Goal: Transaction & Acquisition: Purchase product/service

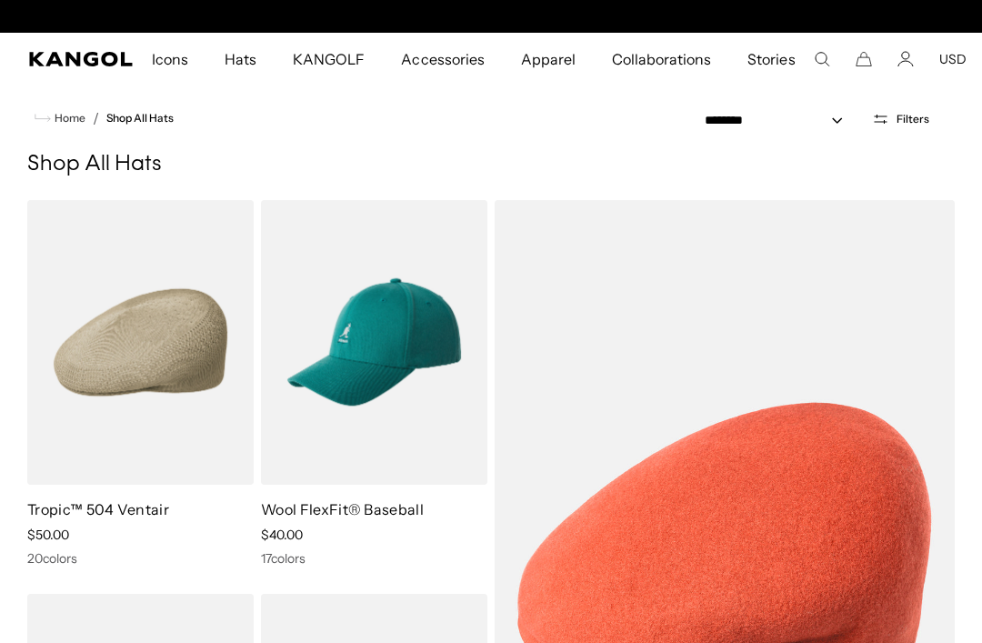
scroll to position [0, 374]
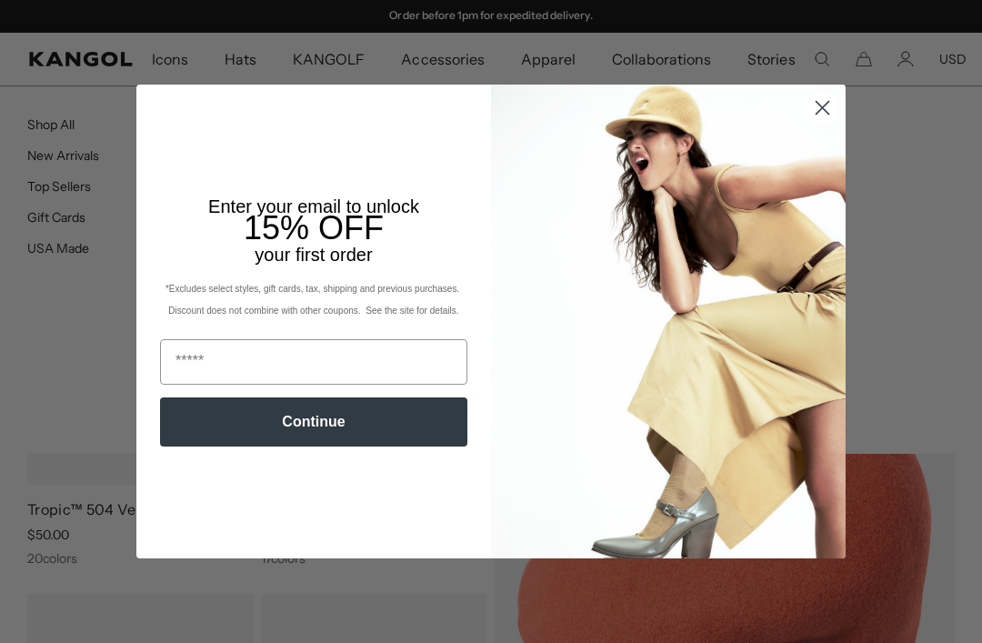
click at [824, 123] on circle "Close dialog" at bounding box center [822, 108] width 30 height 30
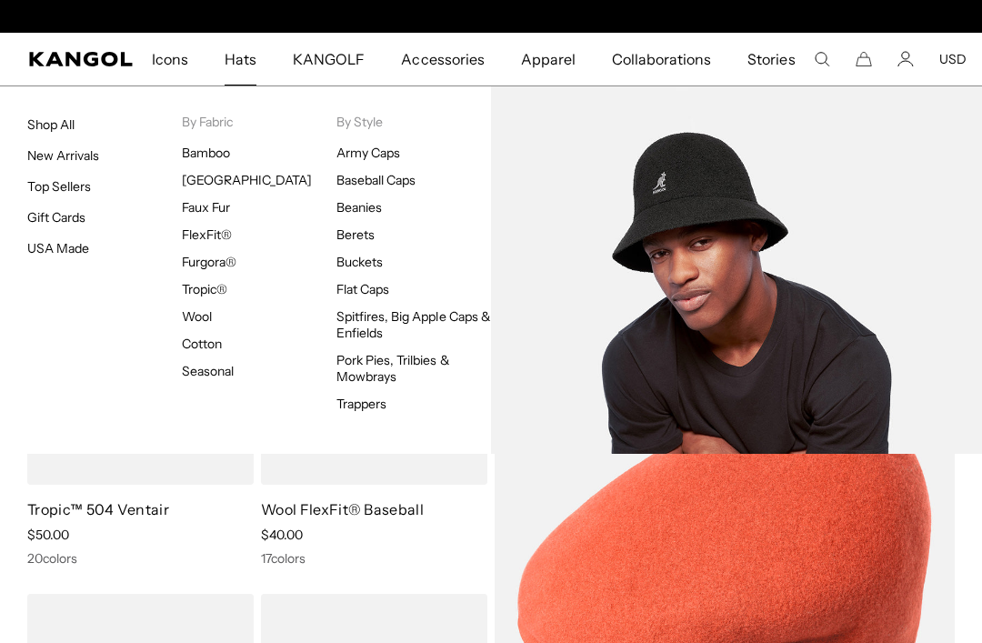
scroll to position [0, 0]
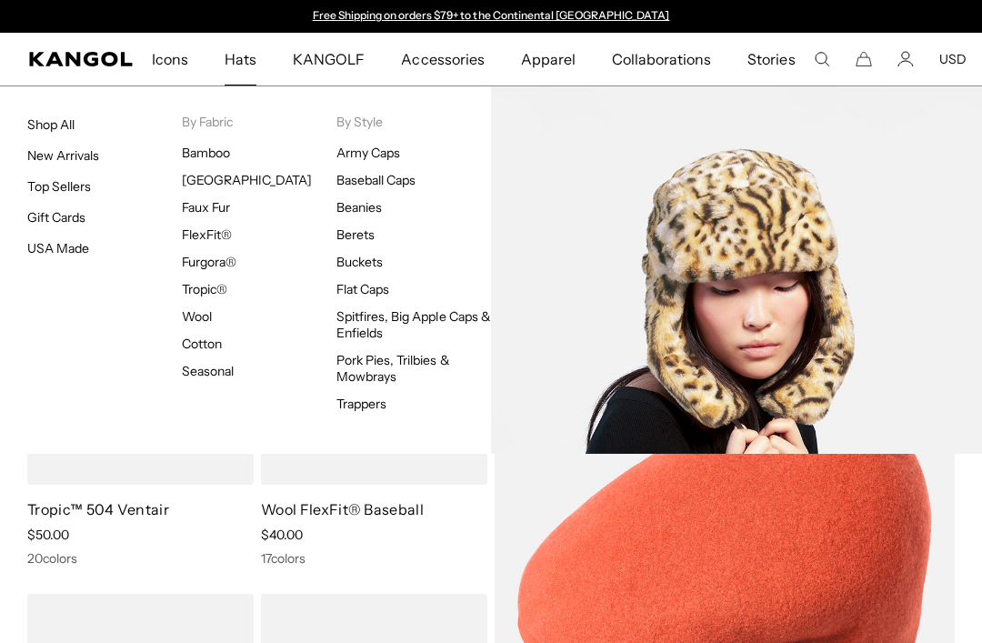
click at [200, 214] on link "Faux Fur" at bounding box center [206, 207] width 48 height 16
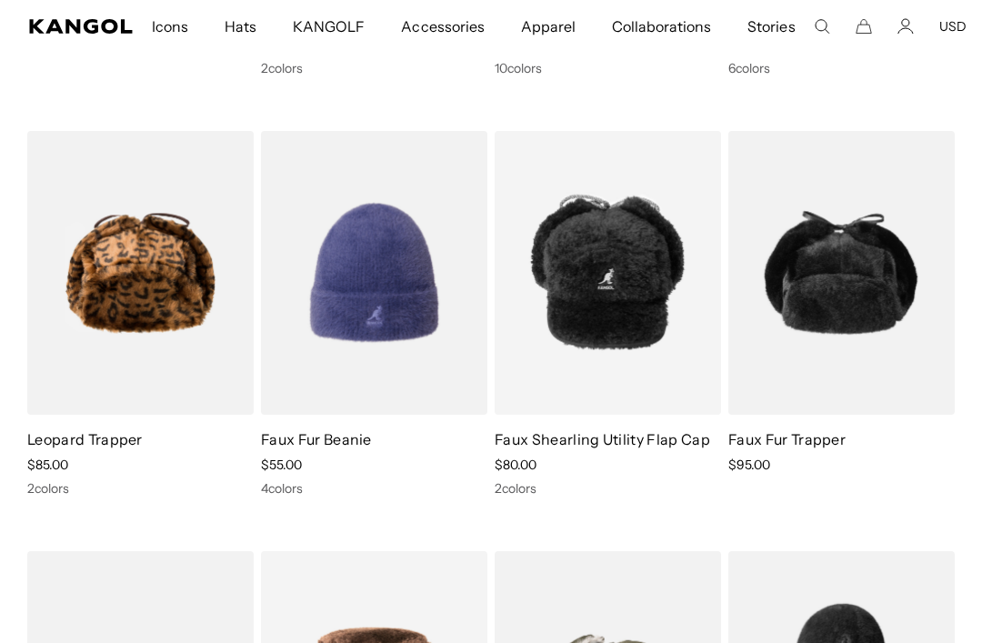
click at [0, 0] on img at bounding box center [0, 0] width 0 height 0
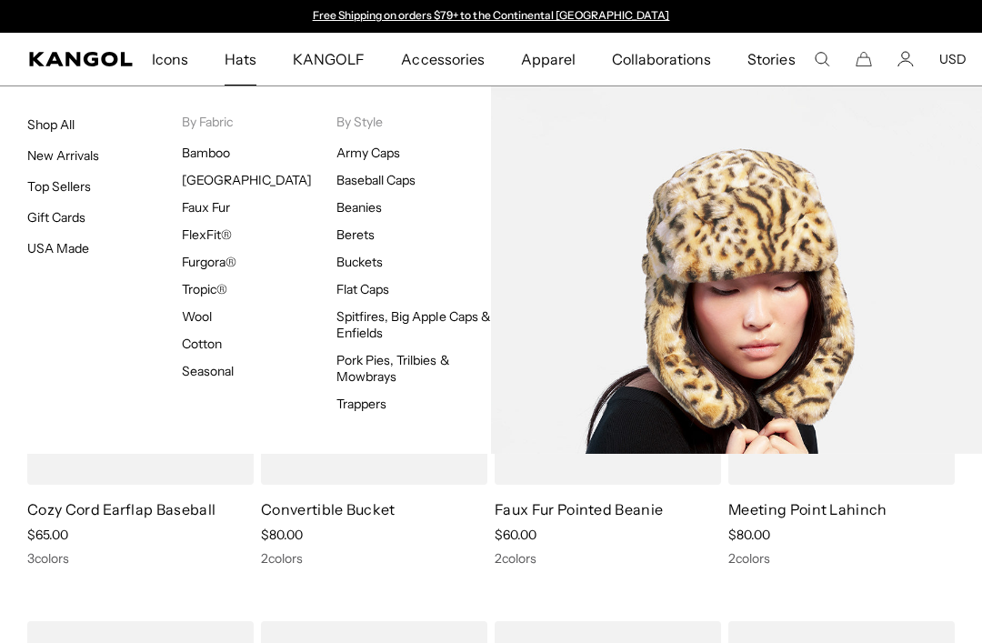
click at [199, 204] on link "Faux Fur" at bounding box center [206, 207] width 48 height 16
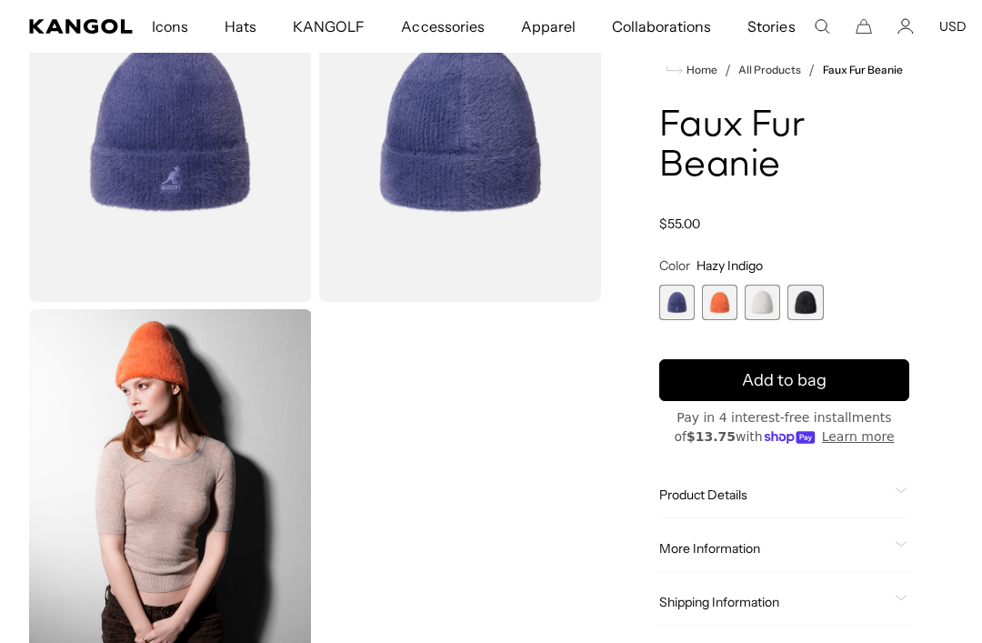
scroll to position [167, 0]
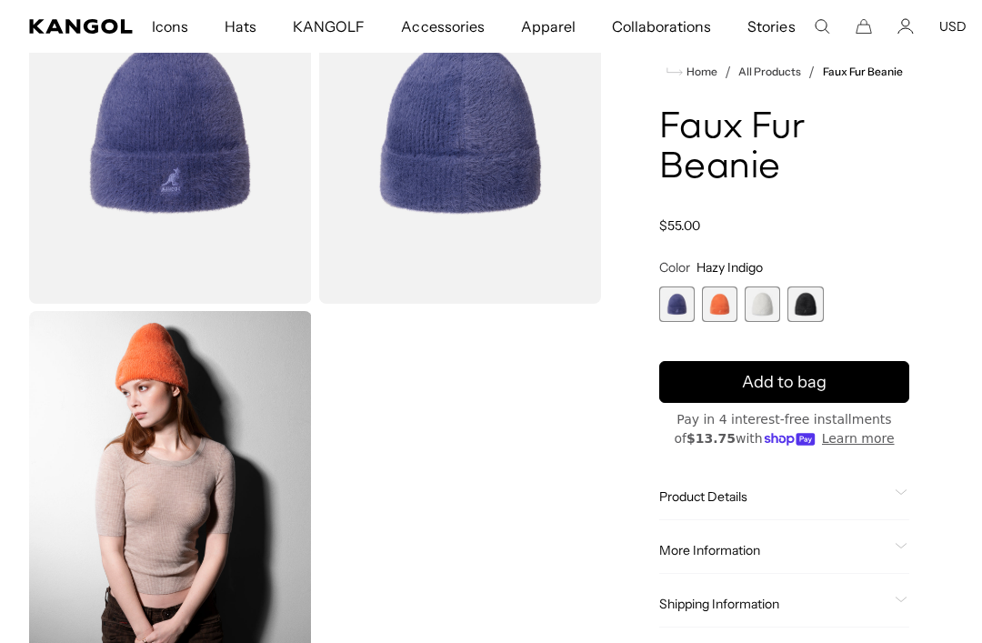
click at [681, 307] on span "1 of 4" at bounding box center [676, 303] width 35 height 35
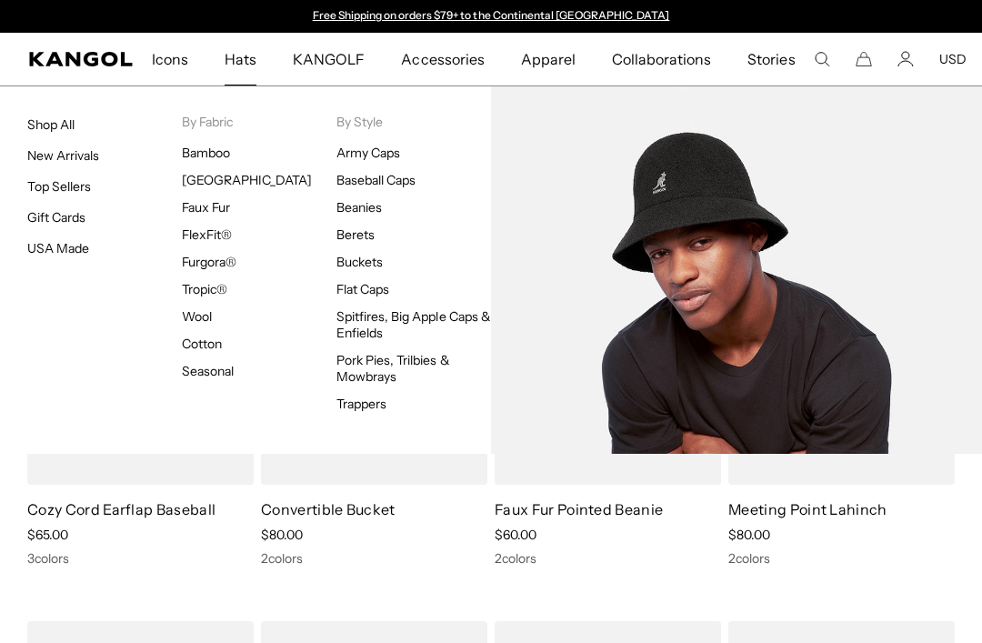
click at [205, 183] on link "[GEOGRAPHIC_DATA]" at bounding box center [247, 180] width 130 height 16
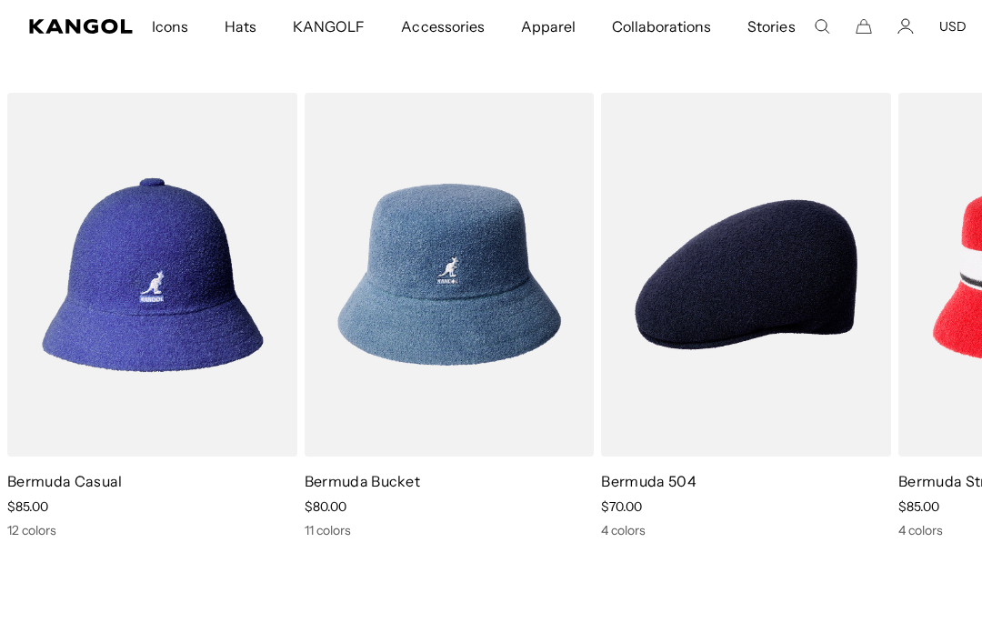
scroll to position [0, 374]
click at [0, 0] on img "1 of 9" at bounding box center [0, 0] width 0 height 0
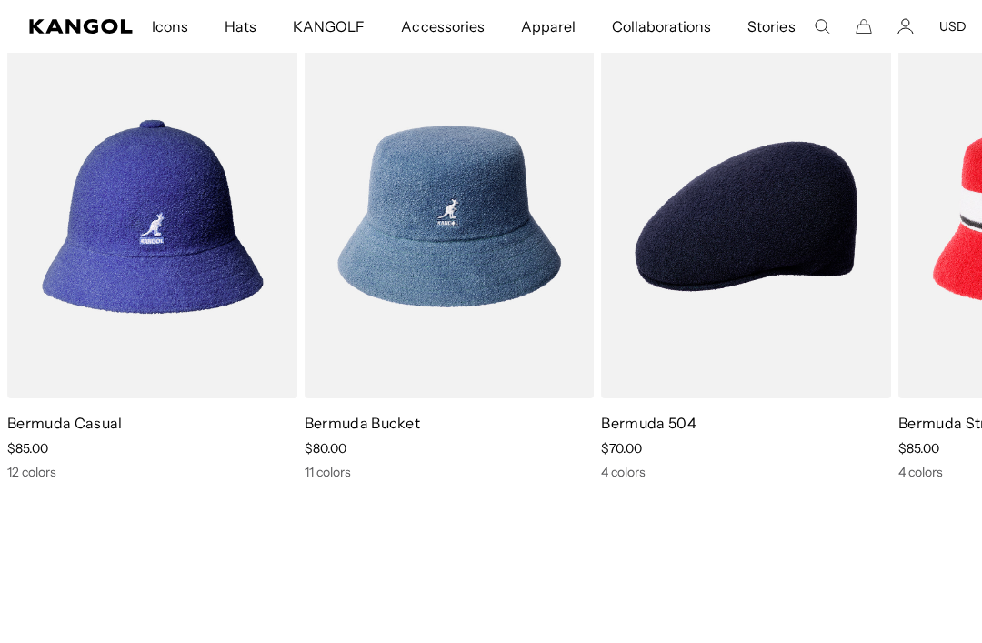
scroll to position [0, 0]
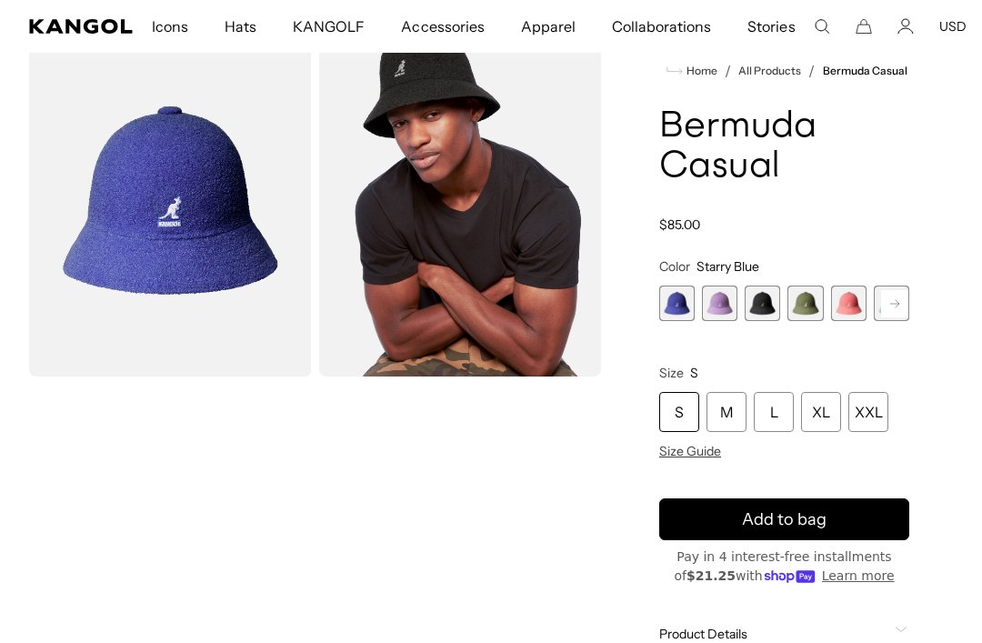
click at [900, 300] on rect at bounding box center [894, 303] width 27 height 27
click at [733, 310] on span "2 of 12" at bounding box center [719, 302] width 35 height 35
